Goal: Task Accomplishment & Management: Complete application form

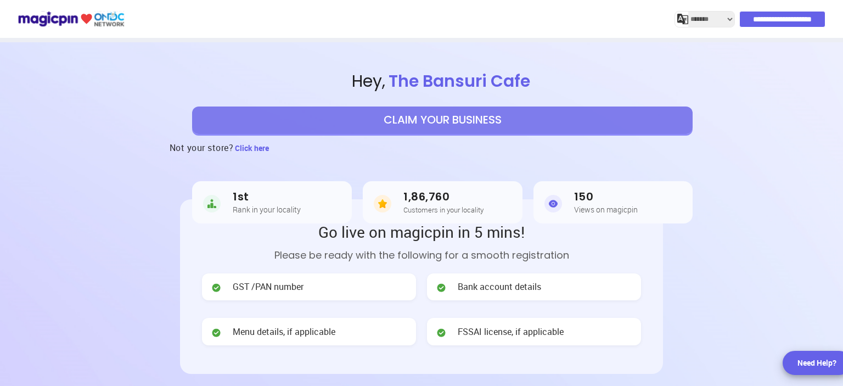
select select "*******"
click at [408, 119] on button "CLAIM YOUR BUSINESS" at bounding box center [442, 119] width 501 height 27
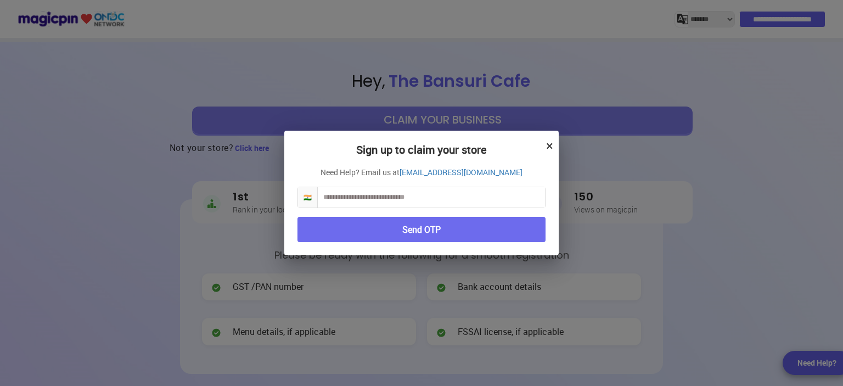
click at [415, 196] on input "text" at bounding box center [431, 197] width 227 height 20
click at [547, 144] on button "×" at bounding box center [549, 145] width 7 height 19
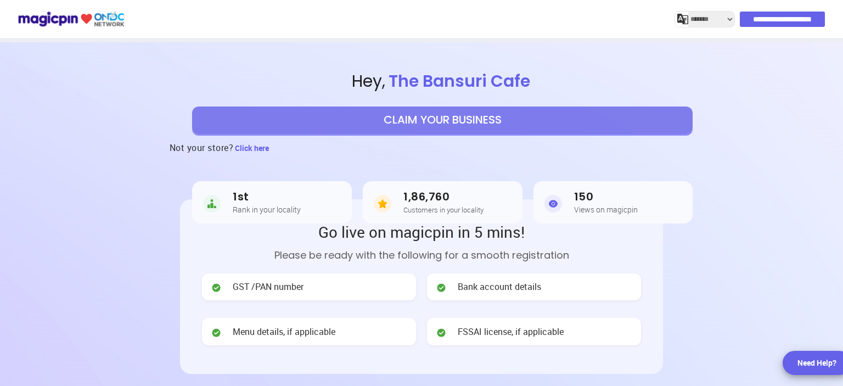
click at [430, 130] on button "CLAIM YOUR BUSINESS" at bounding box center [442, 119] width 501 height 27
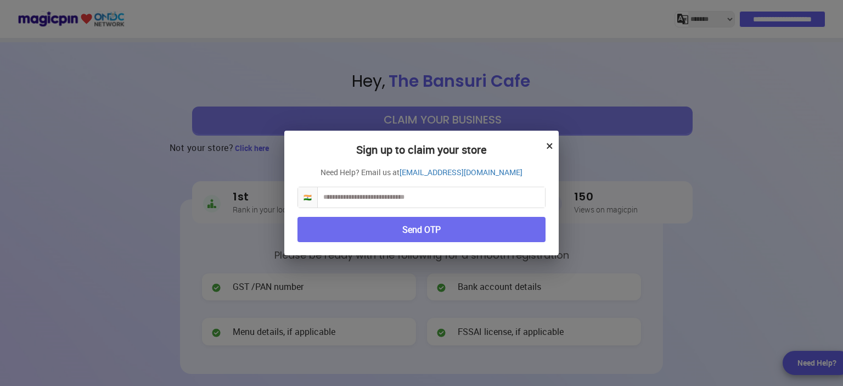
click at [400, 194] on input "text" at bounding box center [431, 197] width 227 height 20
